Goal: Task Accomplishment & Management: Complete application form

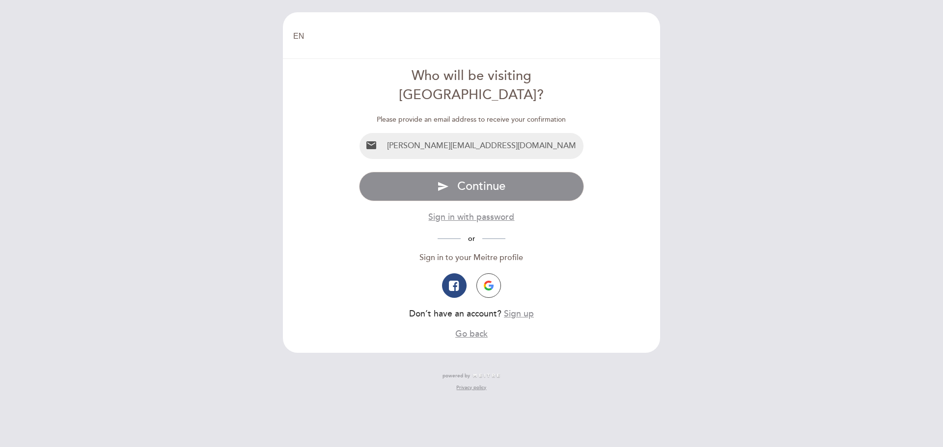
drag, startPoint x: 400, startPoint y: 123, endPoint x: 406, endPoint y: 125, distance: 6.7
click at [401, 133] on input "[PERSON_NAME][EMAIL_ADDRESS][DOMAIN_NAME]" at bounding box center [483, 146] width 201 height 26
click at [497, 133] on input "[EMAIL_ADDRESS][DOMAIN_NAME]" at bounding box center [483, 146] width 201 height 26
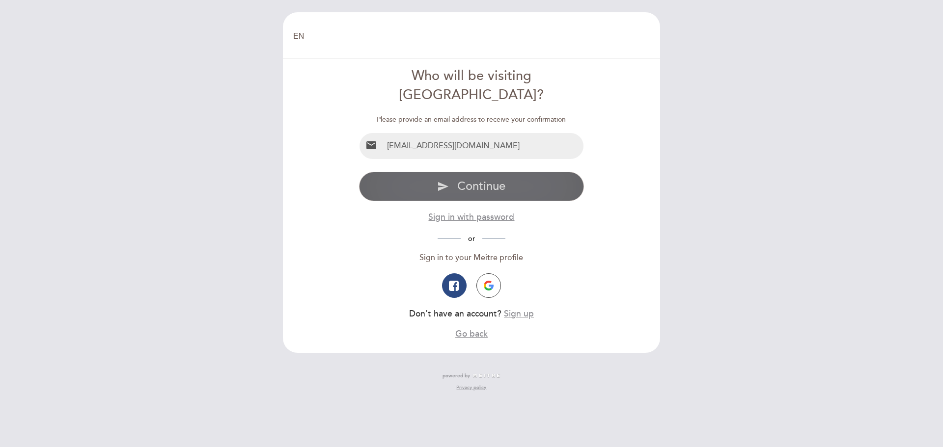
type input "[EMAIL_ADDRESS][DOMAIN_NAME]"
click at [503, 179] on span "Continue" at bounding box center [481, 186] width 48 height 14
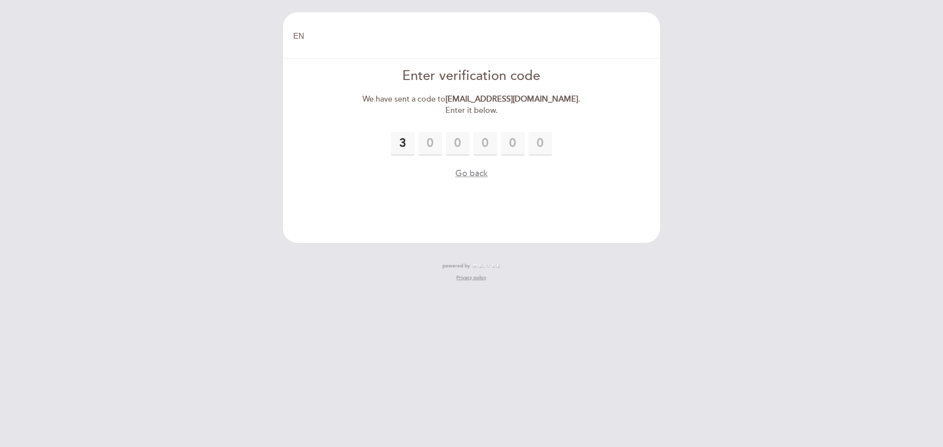
type input "3"
type input "4"
type input "0"
type input "6"
type input "0"
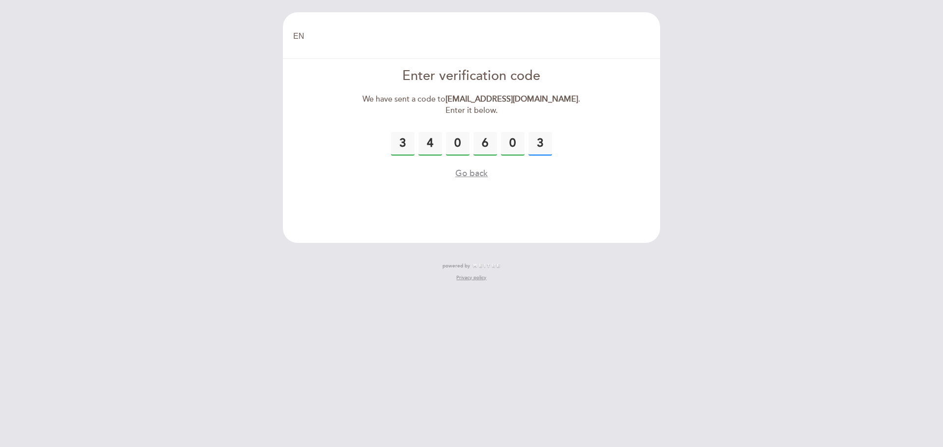
type input "3"
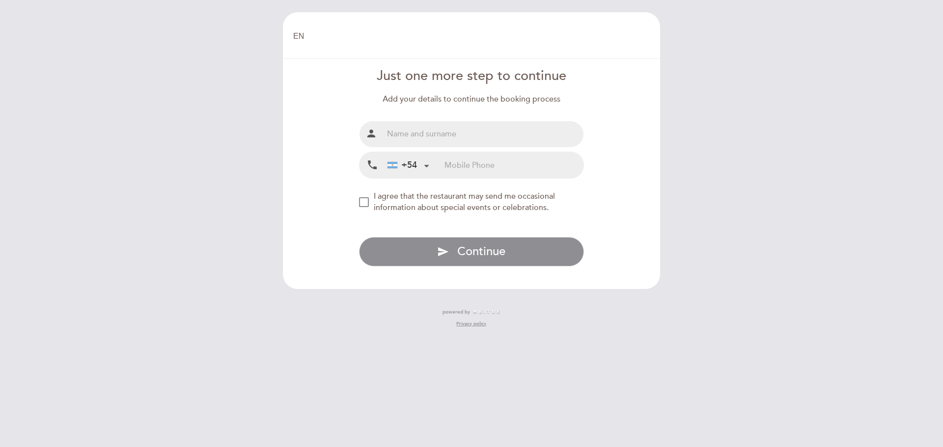
click at [484, 135] on input "text" at bounding box center [483, 134] width 201 height 26
type input "[PERSON_NAME]"
click at [486, 170] on input "tel" at bounding box center [513, 165] width 139 height 26
type input "3413193992"
click at [366, 201] on div "NEW_MODAL_AGREE_RESTAURANT_SEND_OCCASIONAL_INFO" at bounding box center [364, 202] width 10 height 10
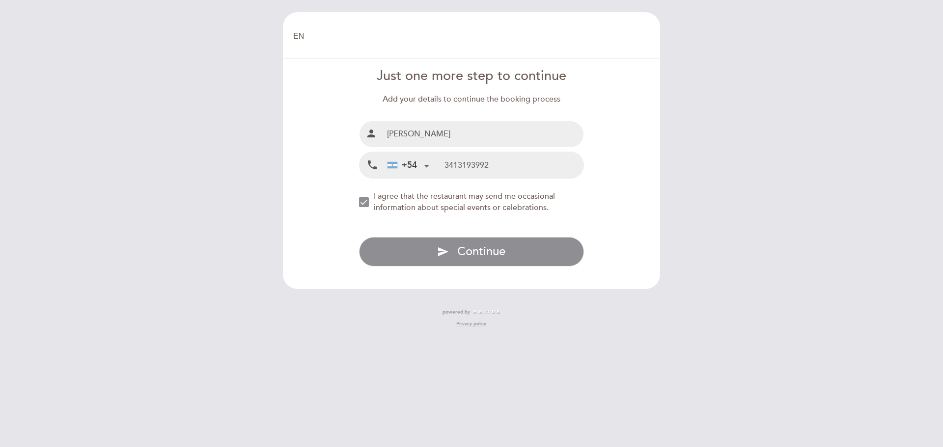
click at [369, 202] on div "NEW_MODAL_AGREE_RESTAURANT_SEND_OCCASIONAL_INFO" at bounding box center [364, 202] width 10 height 10
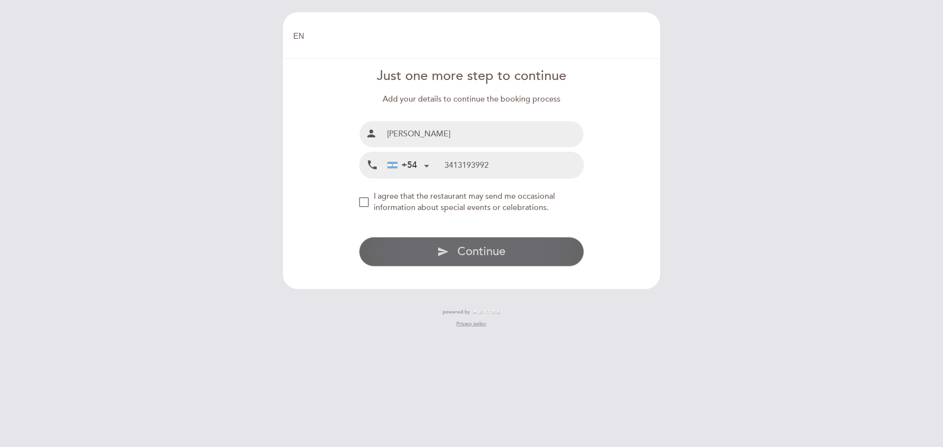
click at [492, 248] on span "Continue" at bounding box center [481, 251] width 48 height 14
